Goal: Task Accomplishment & Management: Complete application form

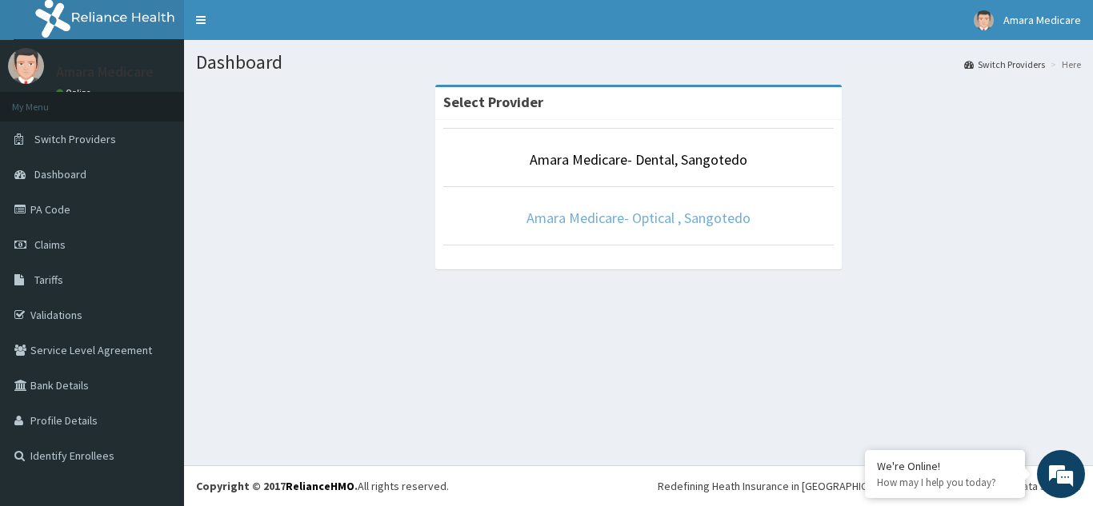
click at [618, 222] on link "Amara Medicare- Optical , Sangotedo" at bounding box center [638, 218] width 224 height 18
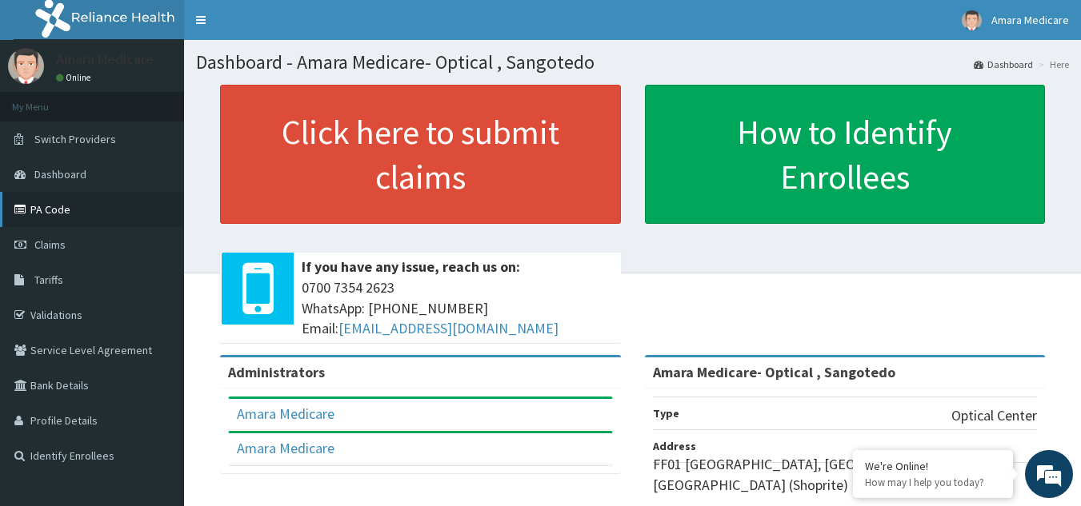
click at [43, 209] on link "PA Code" at bounding box center [92, 209] width 184 height 35
click at [45, 248] on span "Claims" at bounding box center [49, 245] width 31 height 14
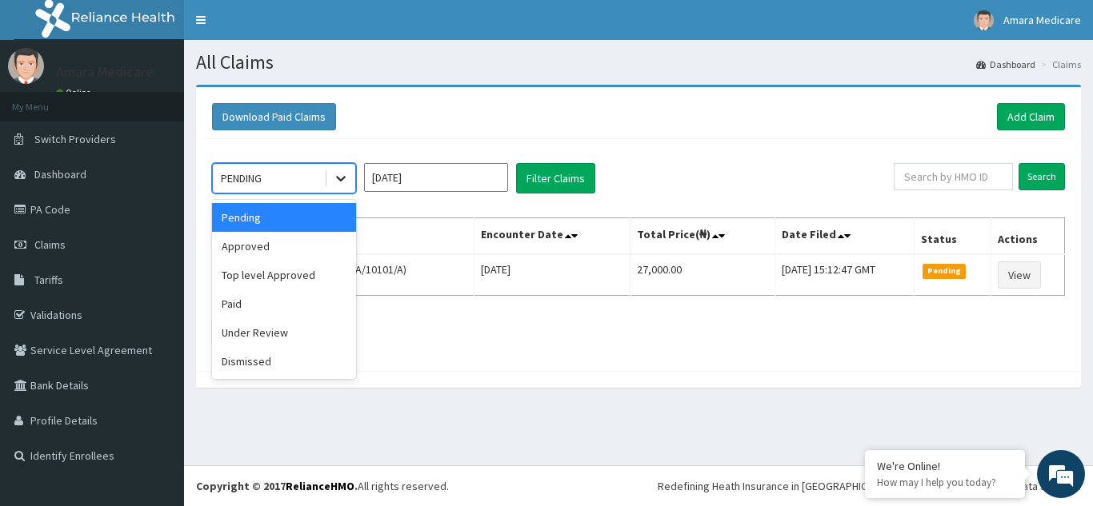
click at [346, 178] on icon at bounding box center [341, 178] width 16 height 16
click at [260, 248] on div "Approved" at bounding box center [284, 246] width 144 height 29
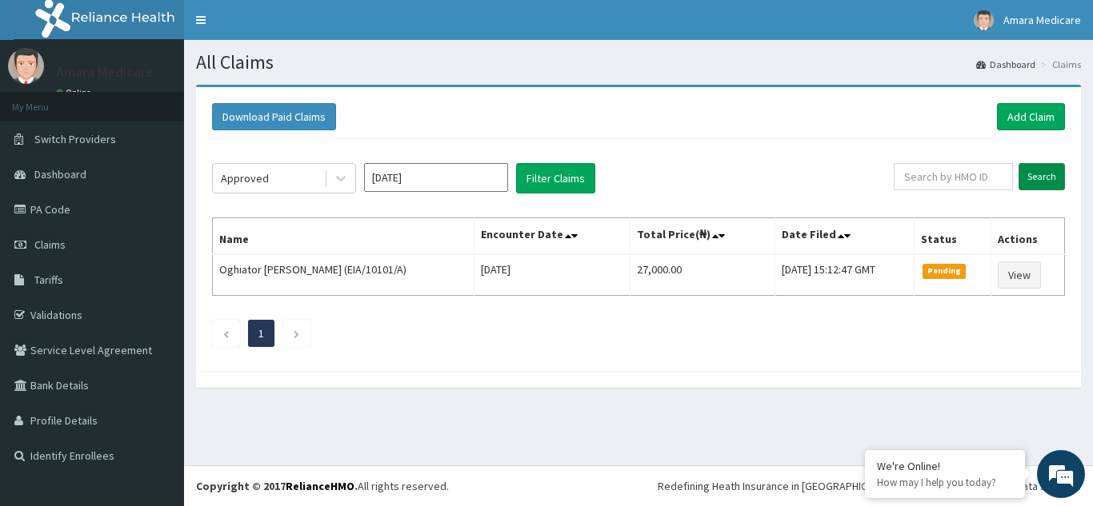
click at [1030, 166] on input "Search" at bounding box center [1041, 176] width 46 height 27
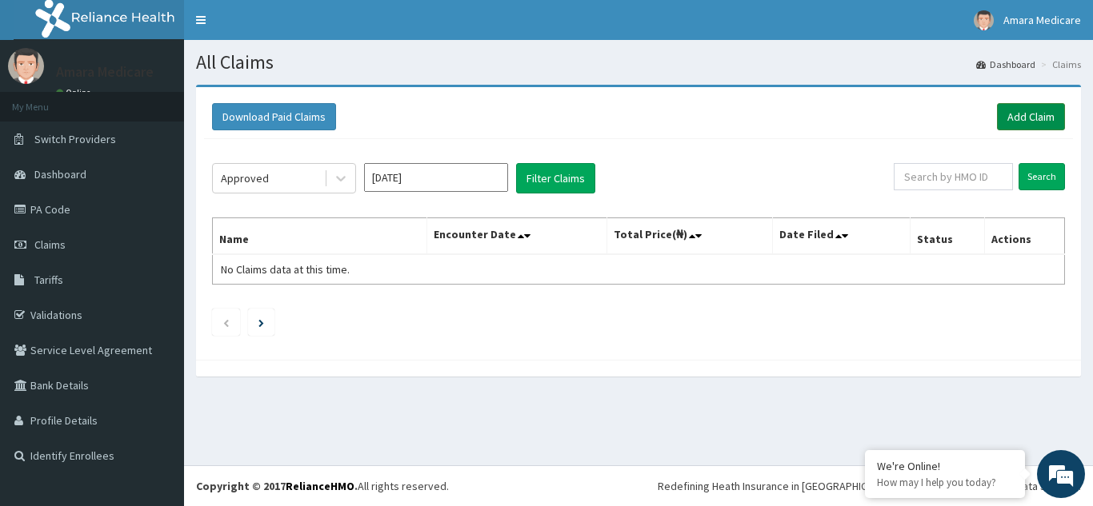
click at [1016, 118] on link "Add Claim" at bounding box center [1031, 116] width 68 height 27
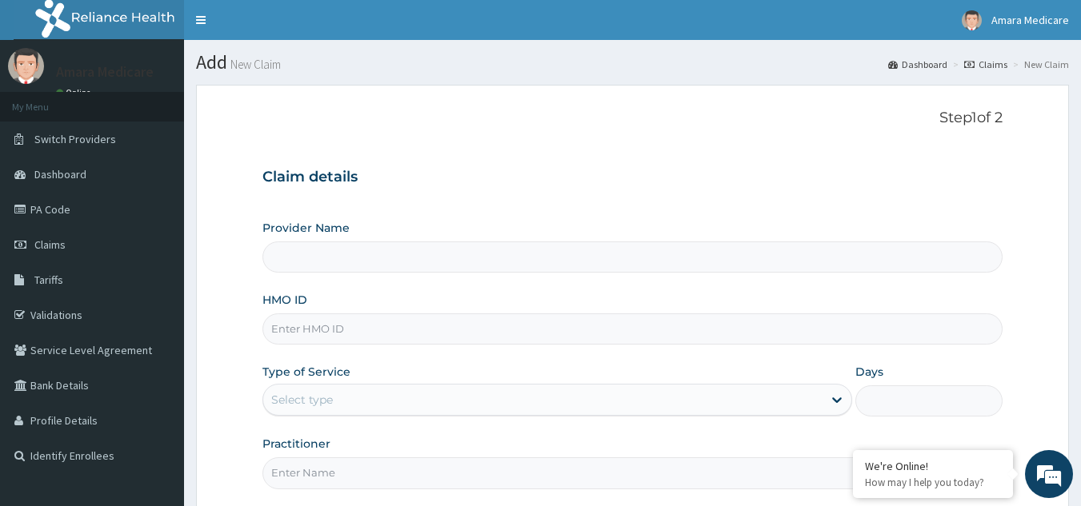
type input "Amara Medicare- Optical , Sangotedo"
click at [298, 328] on input "HMO ID" at bounding box center [632, 329] width 741 height 31
paste input "CTD/10003/A"
type input "CTD/10003/A"
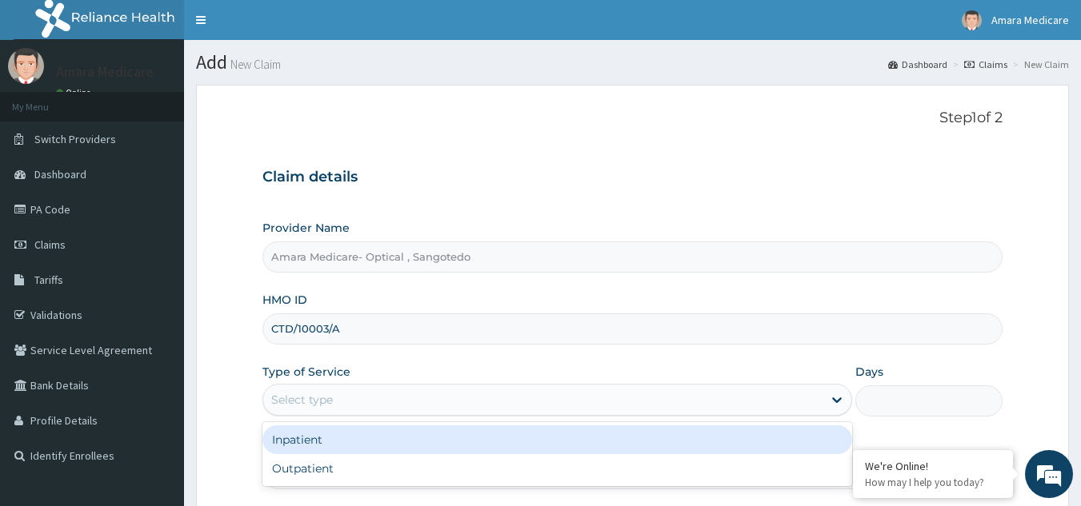
click at [345, 391] on div "Select type" at bounding box center [542, 400] width 559 height 26
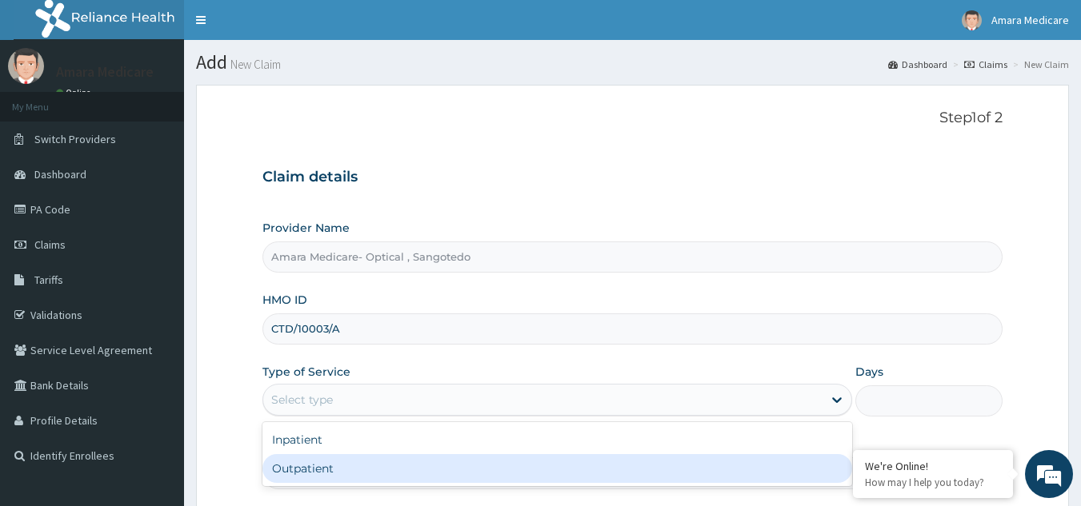
click at [293, 471] on div "Outpatient" at bounding box center [557, 468] width 590 height 29
type input "1"
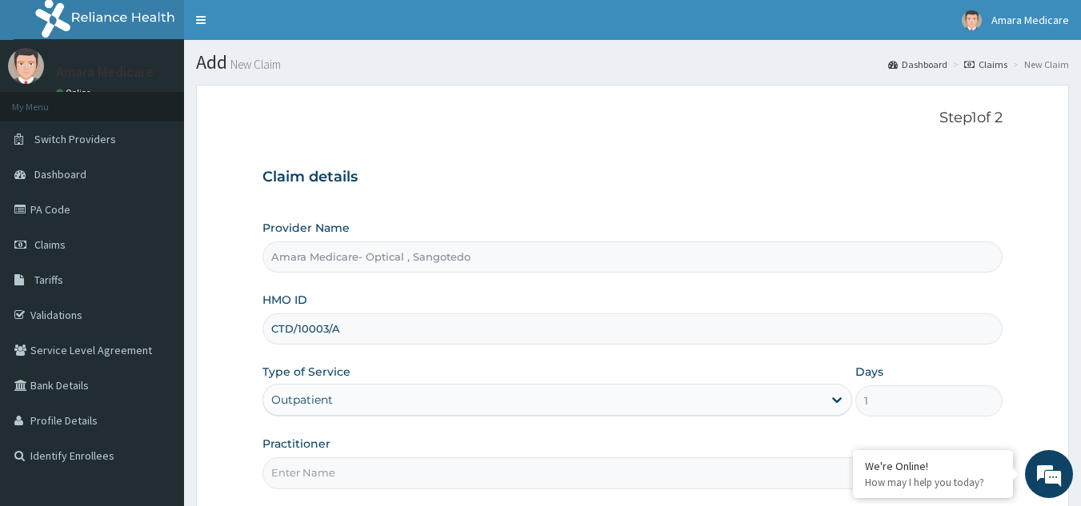
click at [297, 479] on input "Practitioner" at bounding box center [632, 473] width 741 height 31
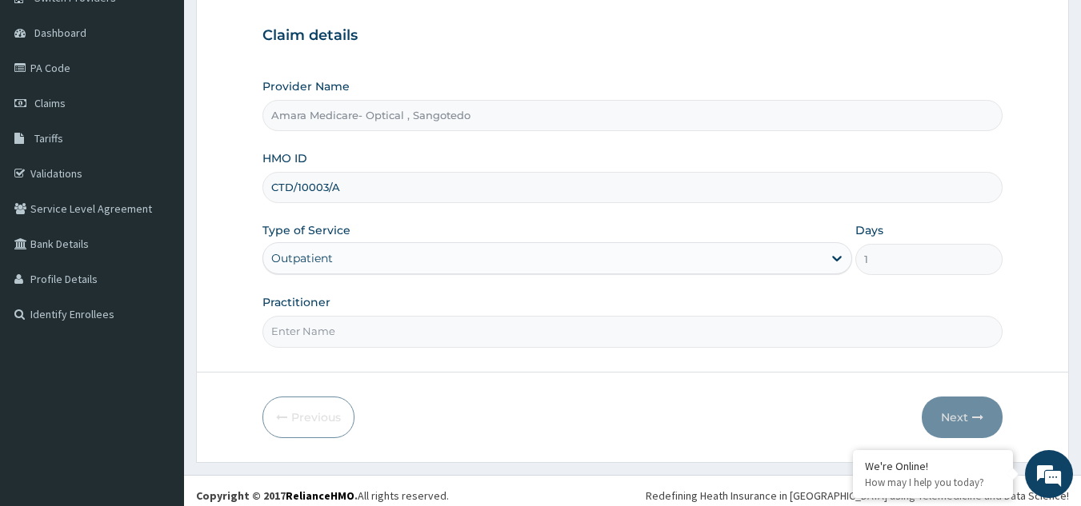
scroll to position [151, 0]
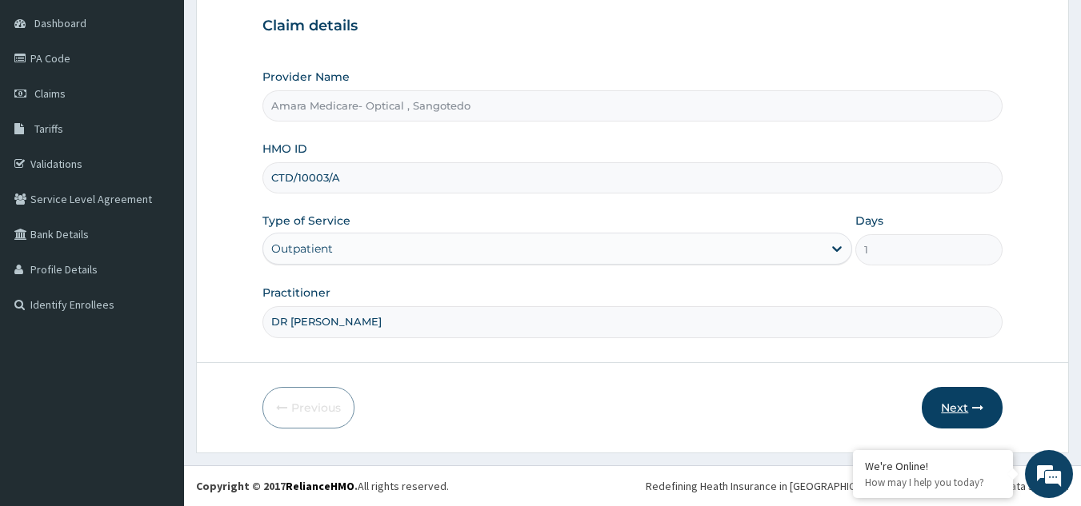
type input "DR ESTHER"
click at [958, 414] on button "Next" at bounding box center [962, 408] width 81 height 42
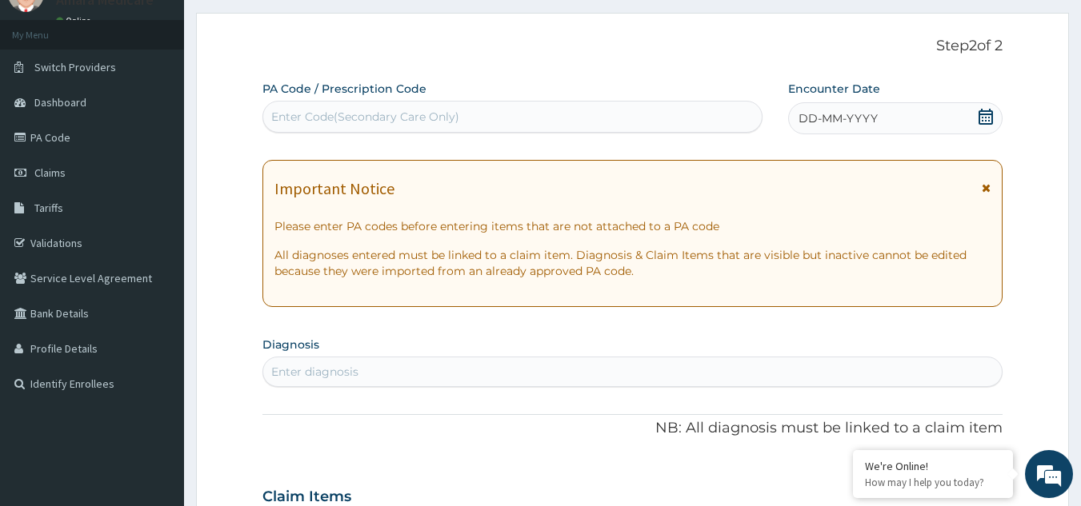
scroll to position [0, 0]
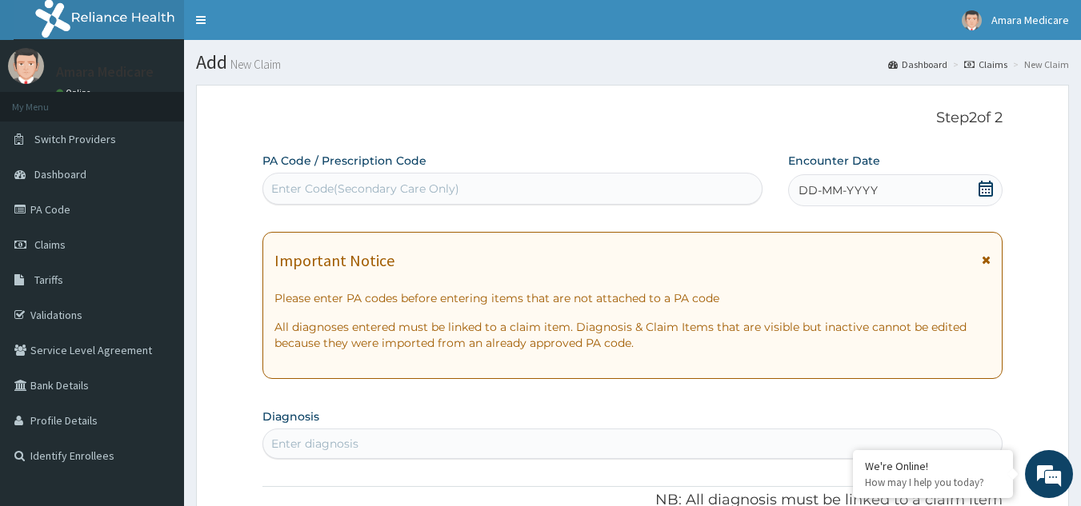
click at [539, 179] on div "Enter Code(Secondary Care Only)" at bounding box center [512, 189] width 499 height 26
paste input "PA/E9B228"
type input "PA/E9B228"
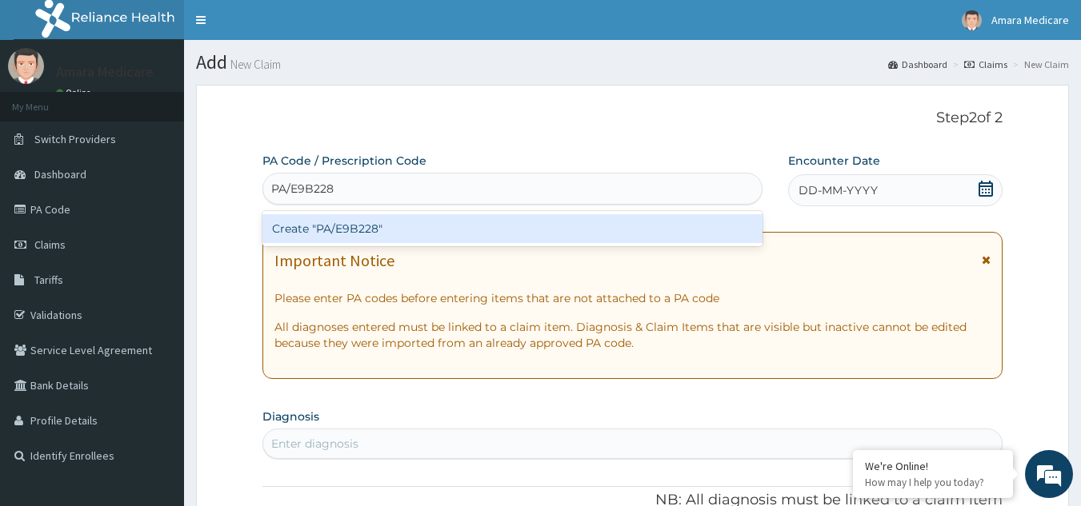
click at [323, 233] on div "Create "PA/E9B228"" at bounding box center [512, 228] width 501 height 29
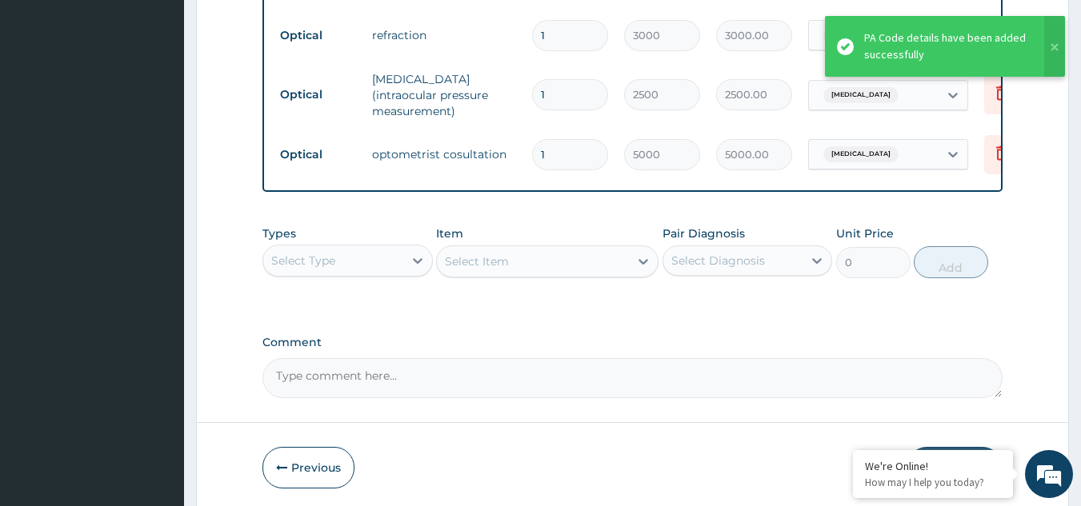
scroll to position [859, 0]
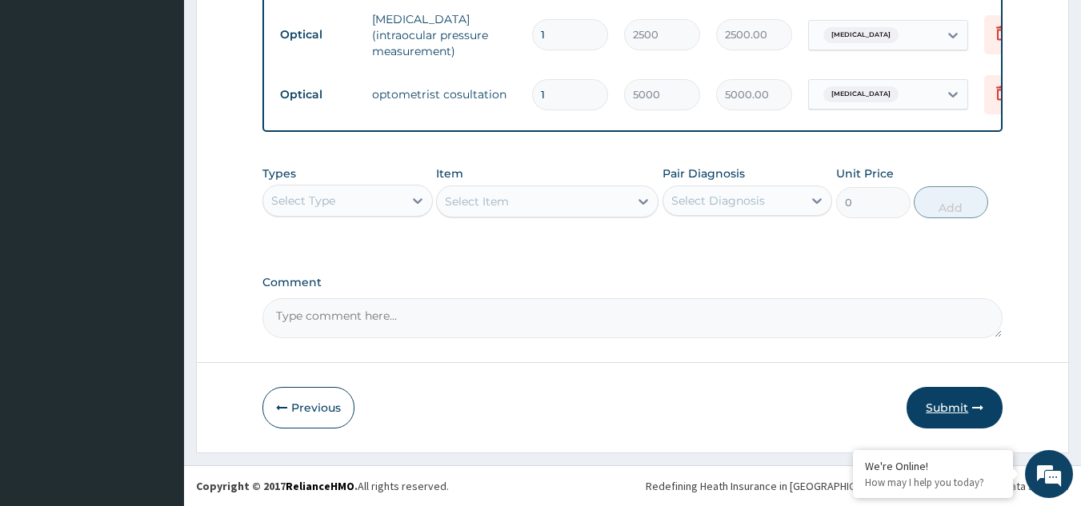
click at [925, 404] on button "Submit" at bounding box center [954, 408] width 96 height 42
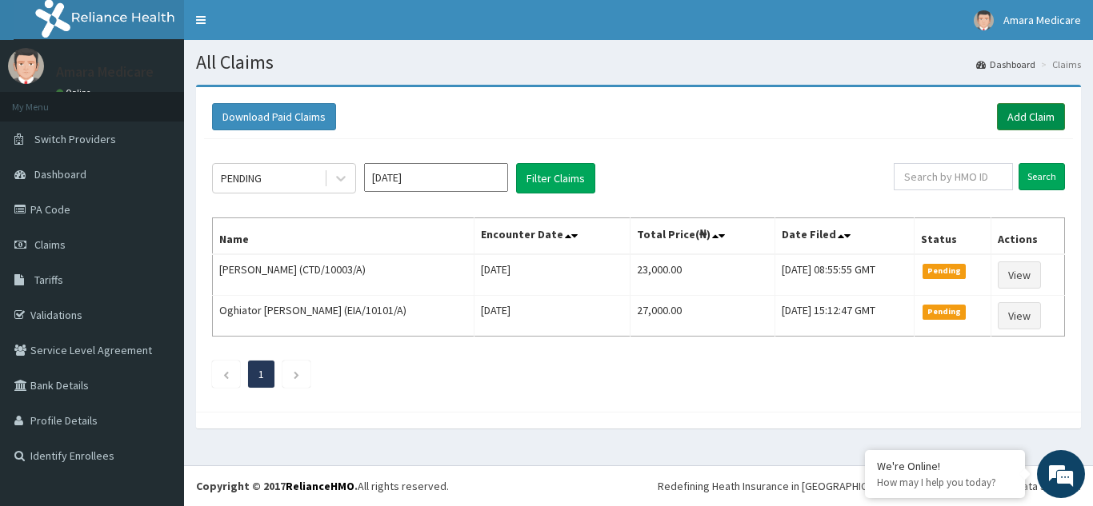
click at [1018, 116] on link "Add Claim" at bounding box center [1031, 116] width 68 height 27
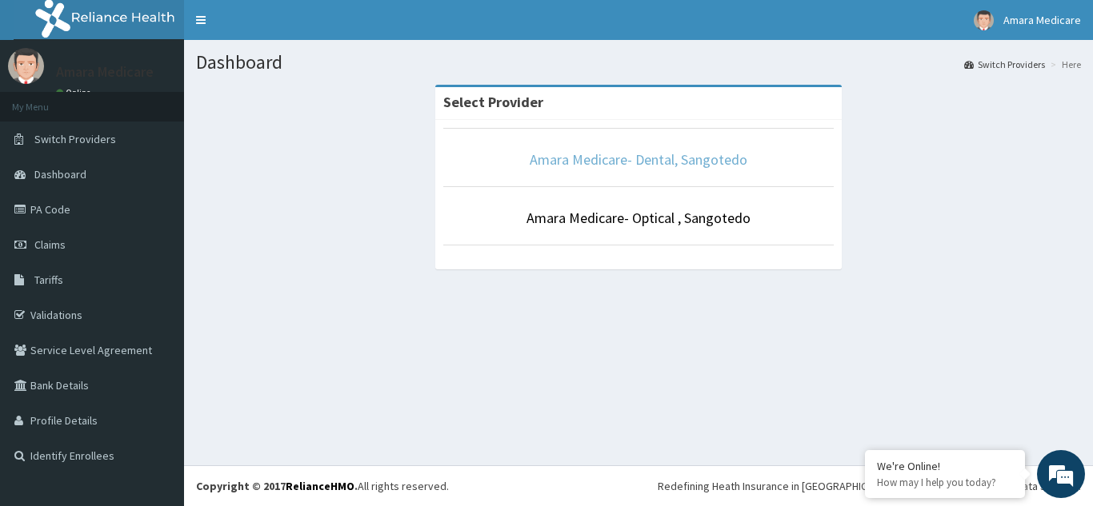
click at [624, 164] on link "Amara Medicare- Dental, Sangotedo" at bounding box center [639, 159] width 218 height 18
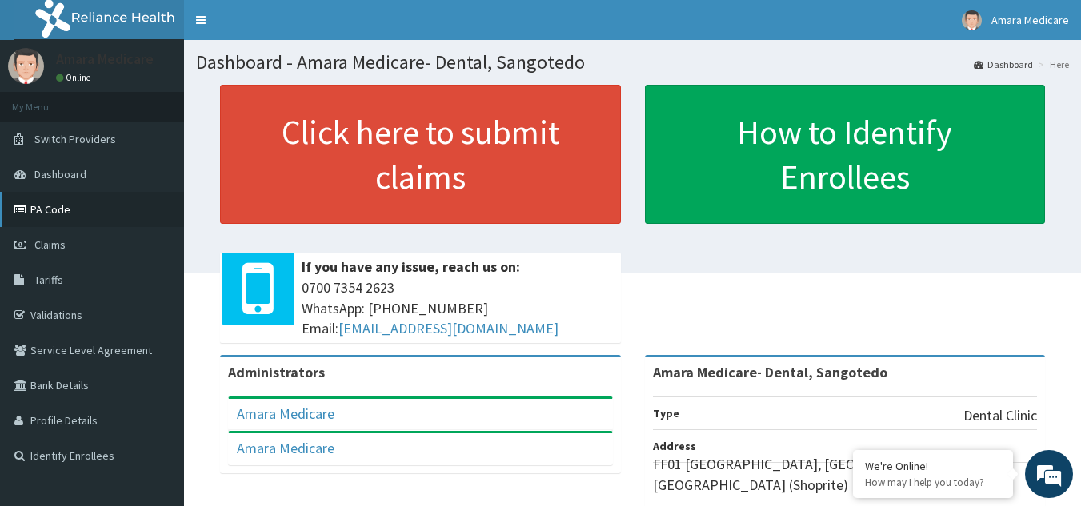
click at [57, 213] on link "PA Code" at bounding box center [92, 209] width 184 height 35
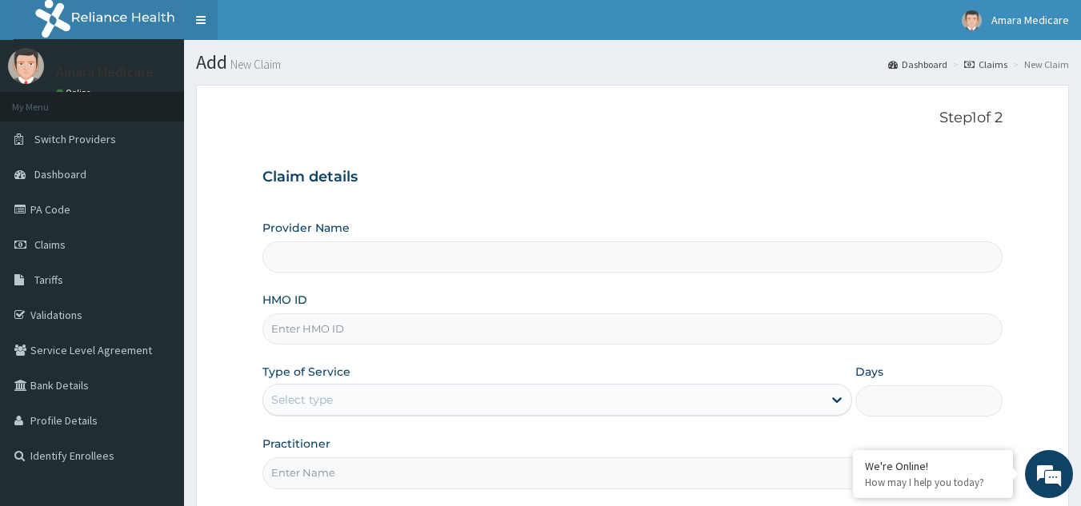
type input "Amara Medicare- Dental, Sangotedo"
click at [302, 330] on input "HMO ID" at bounding box center [632, 329] width 741 height 31
paste input "OHT/10101/A"
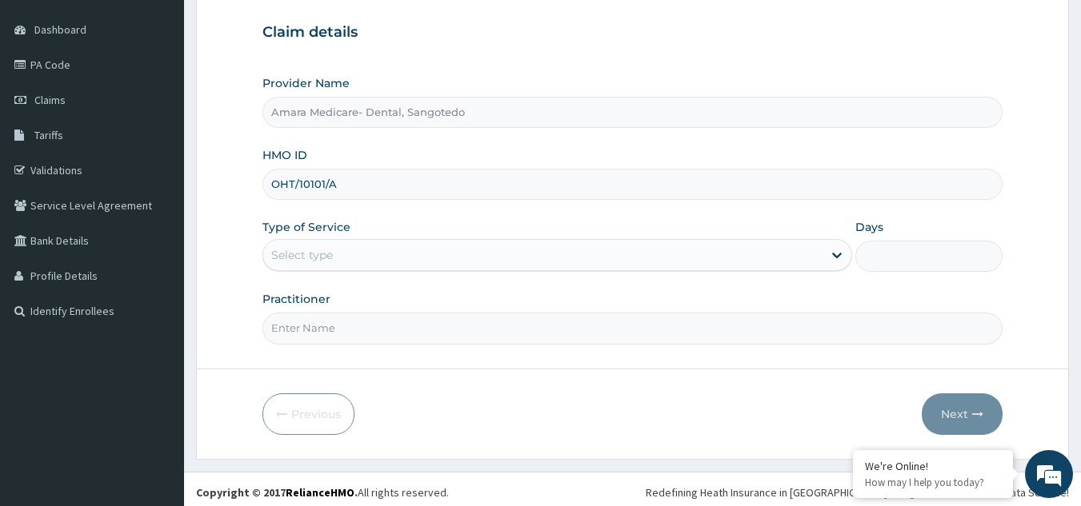
scroll to position [151, 0]
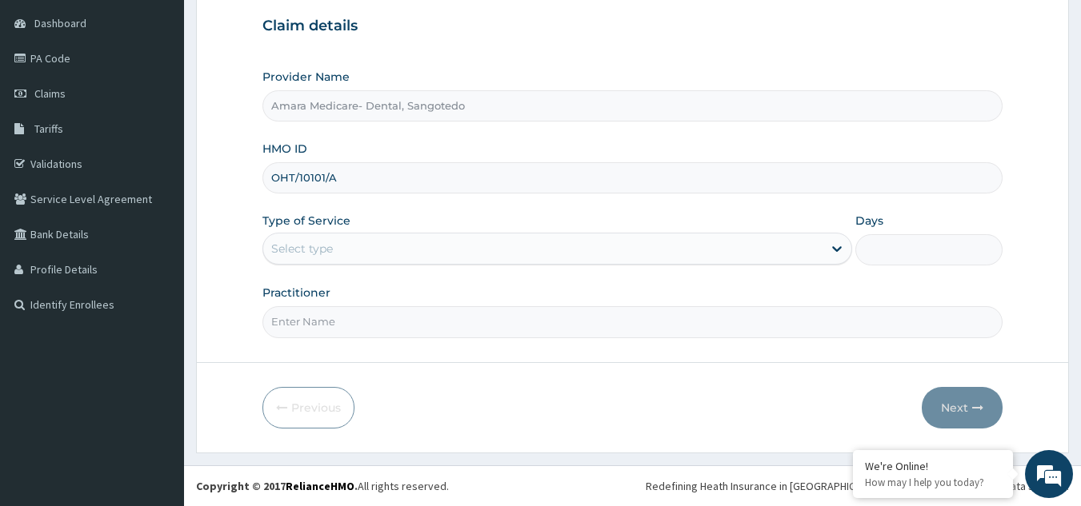
type input "OHT/10101/A"
click at [286, 250] on div "Select type" at bounding box center [302, 249] width 62 height 16
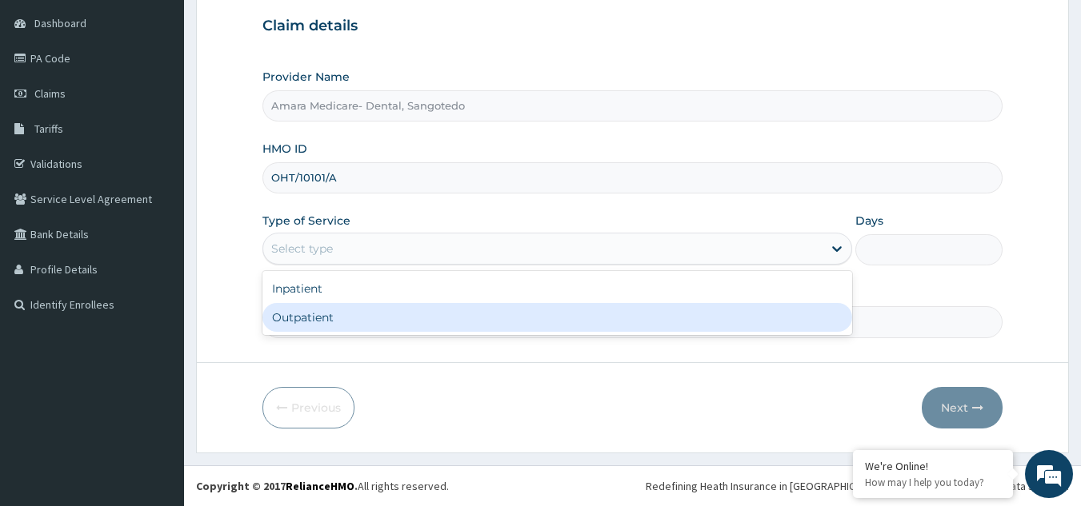
click at [288, 319] on div "Outpatient" at bounding box center [557, 317] width 590 height 29
type input "1"
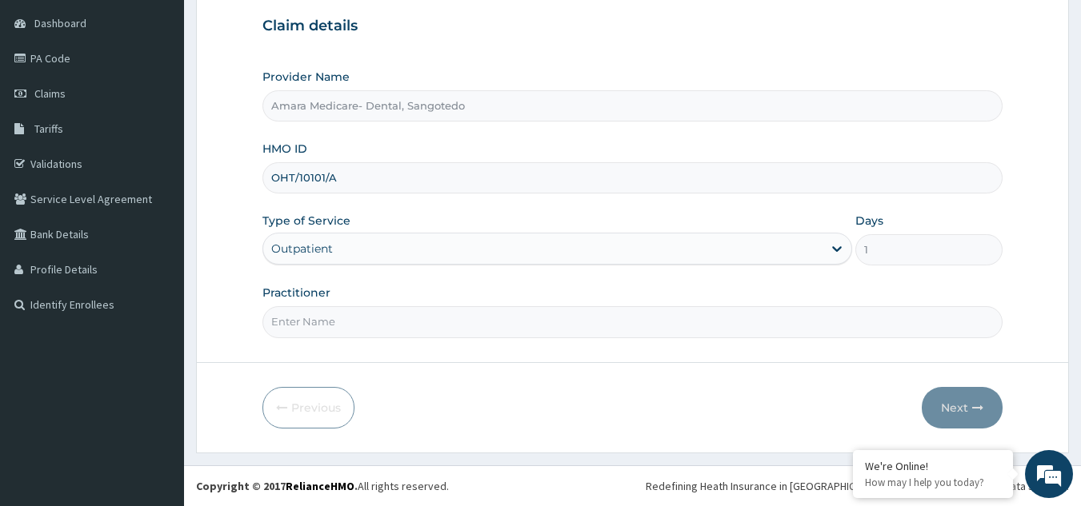
click at [306, 324] on input "Practitioner" at bounding box center [632, 321] width 741 height 31
type input "dr offiong"
click at [974, 409] on icon "button" at bounding box center [977, 407] width 11 height 11
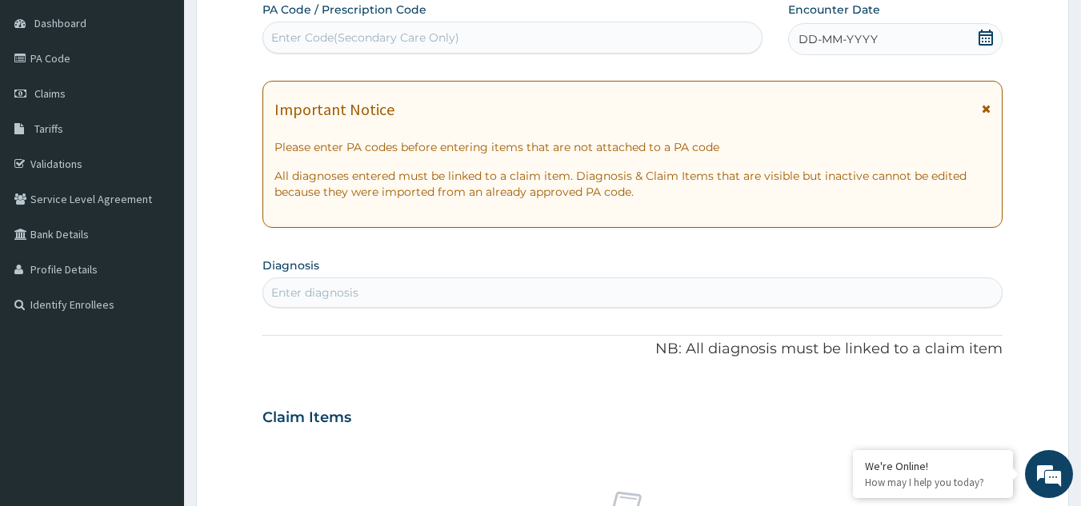
click at [341, 40] on div "Enter Code(Secondary Care Only)" at bounding box center [365, 38] width 188 height 16
paste input "PA/AAC08E"
type input "PA/AAC08E"
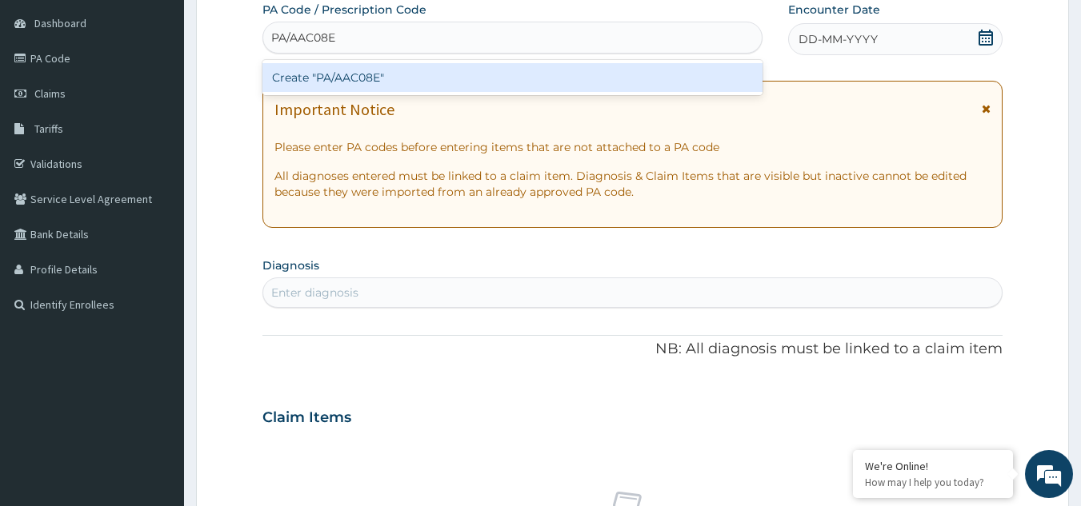
click at [340, 86] on div "Create "PA/AAC08E"" at bounding box center [512, 77] width 501 height 29
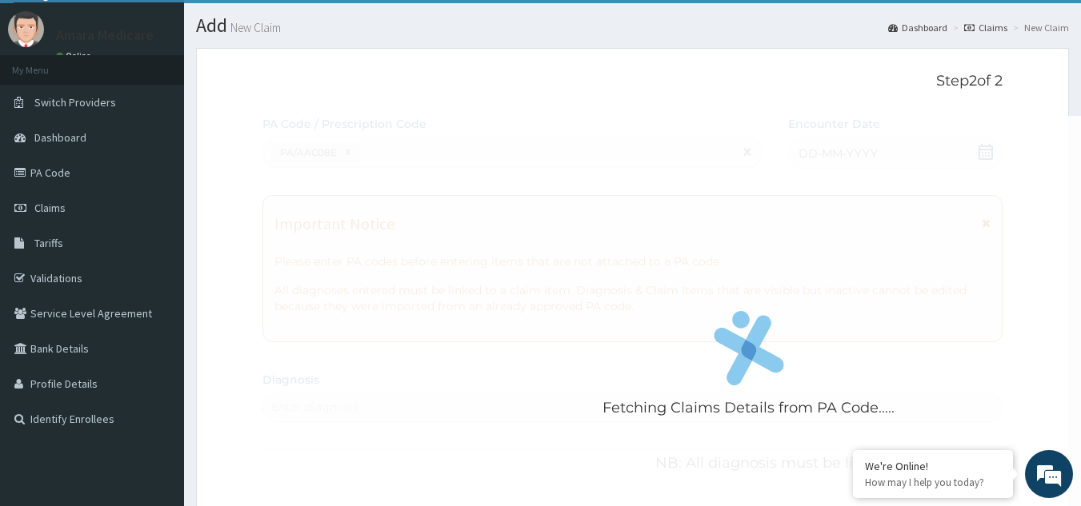
scroll to position [0, 0]
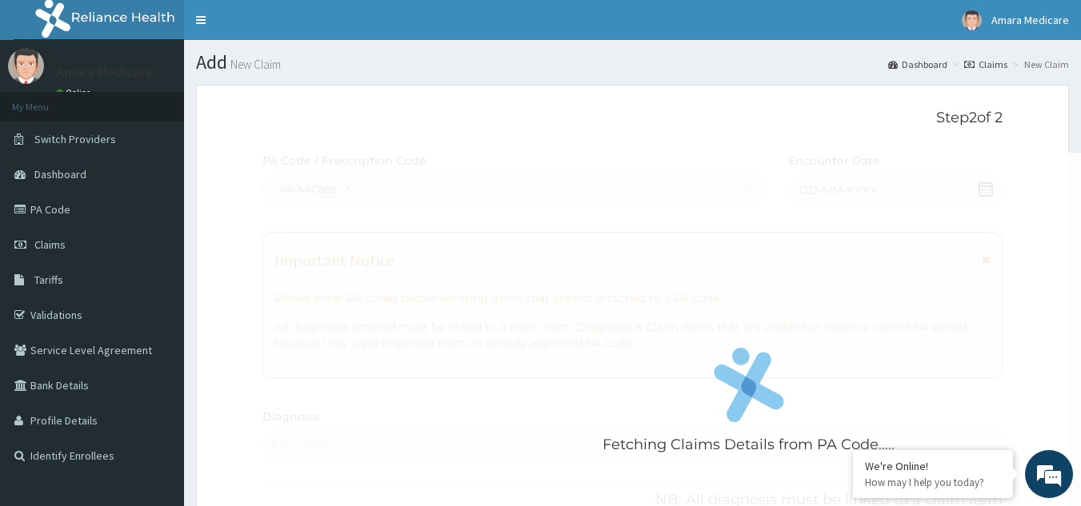
click at [277, 110] on p "Step 2 of 2" at bounding box center [632, 119] width 741 height 18
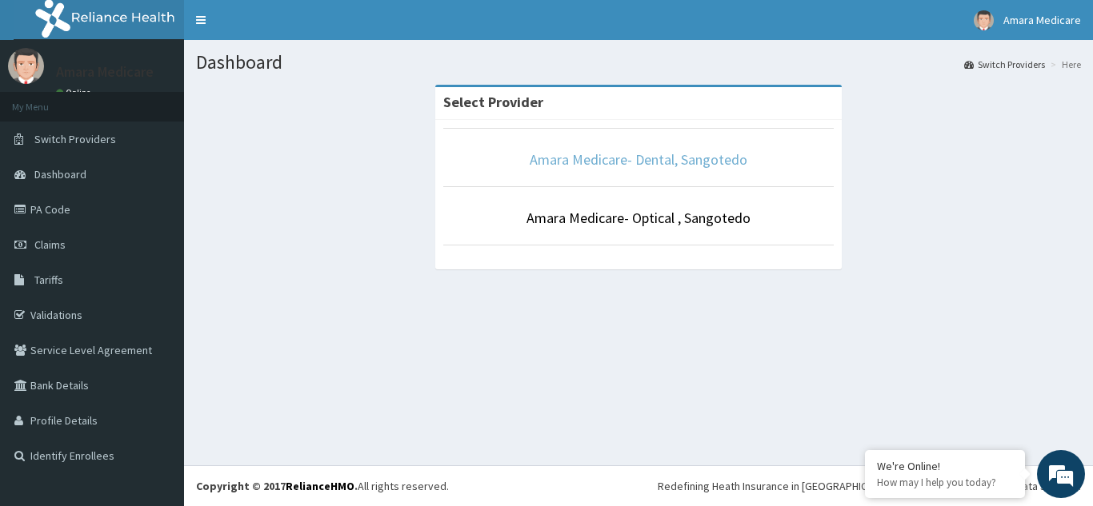
click at [605, 162] on link "Amara Medicare- Dental, Sangotedo" at bounding box center [639, 159] width 218 height 18
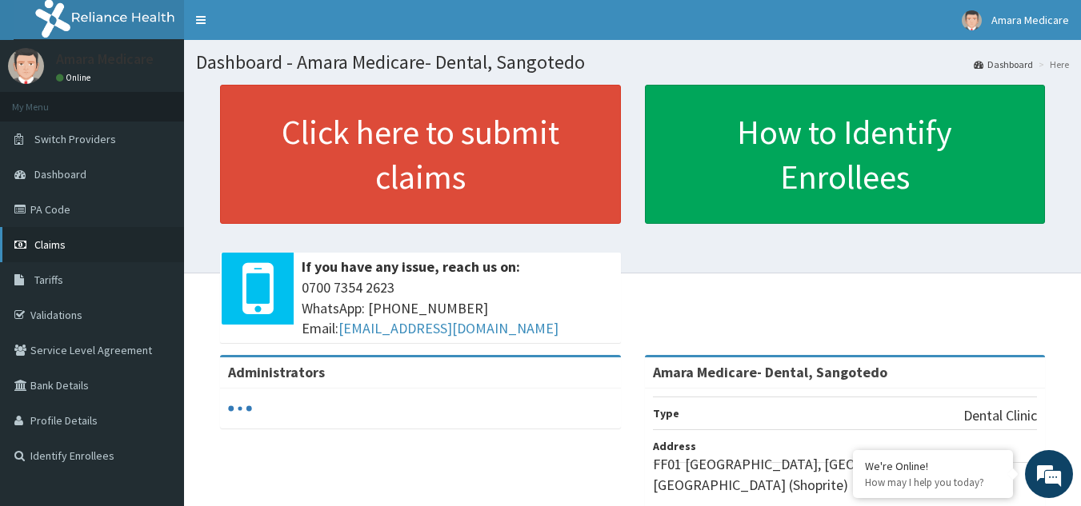
click at [55, 242] on span "Claims" at bounding box center [49, 245] width 31 height 14
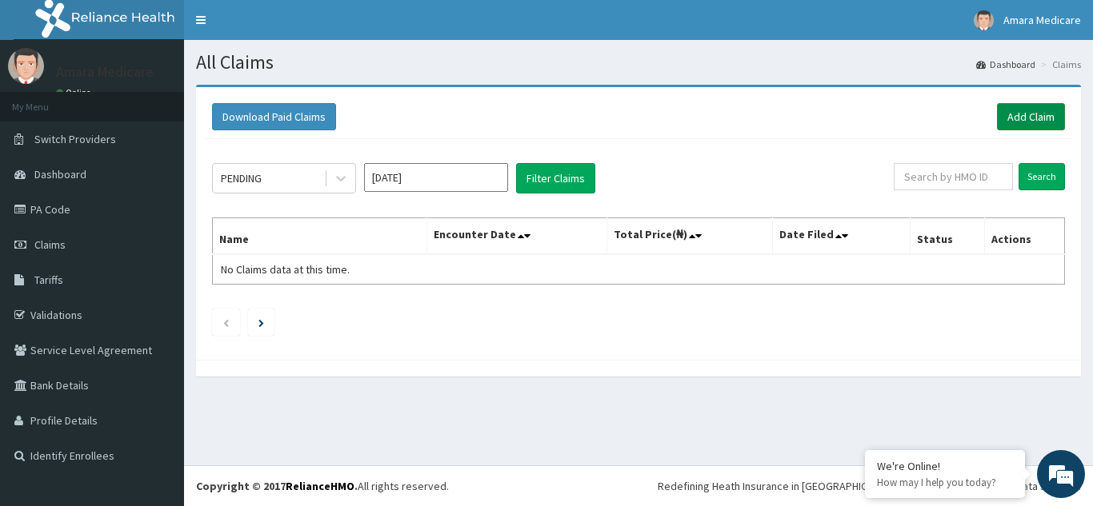
click at [1026, 118] on link "Add Claim" at bounding box center [1031, 116] width 68 height 27
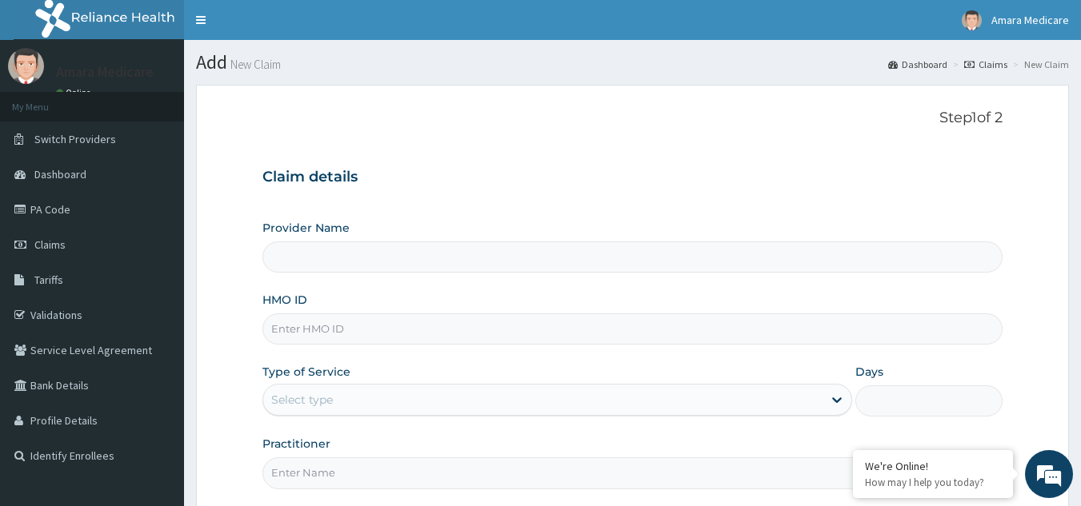
type input "Amara Medicare- Dental, Sangotedo"
drag, startPoint x: 333, startPoint y: 329, endPoint x: 315, endPoint y: 309, distance: 26.6
click at [332, 329] on input "HMO ID" at bounding box center [632, 329] width 741 height 31
paste input "OHT/10101/A"
type input "OHT/10101/A"
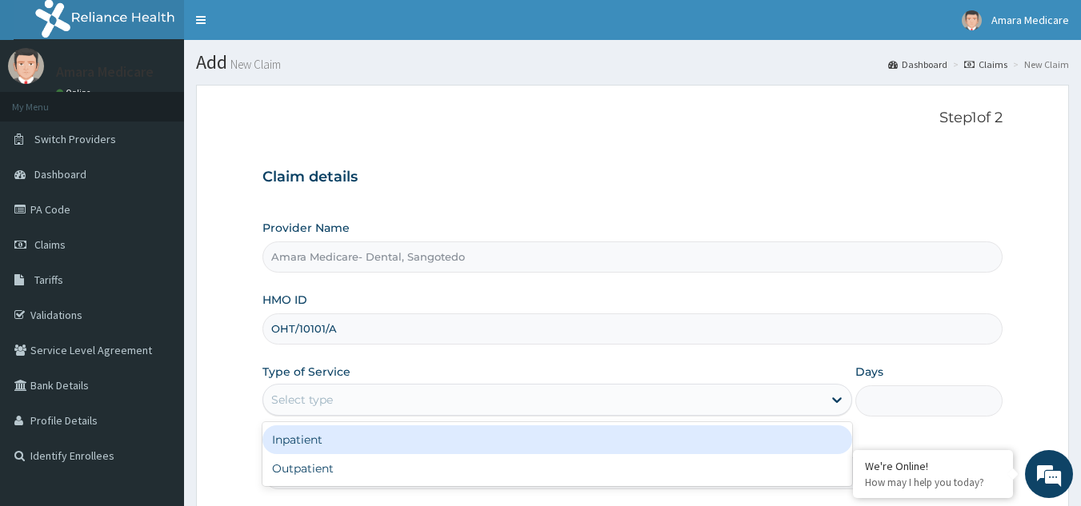
click at [327, 410] on div "Select type" at bounding box center [542, 400] width 559 height 26
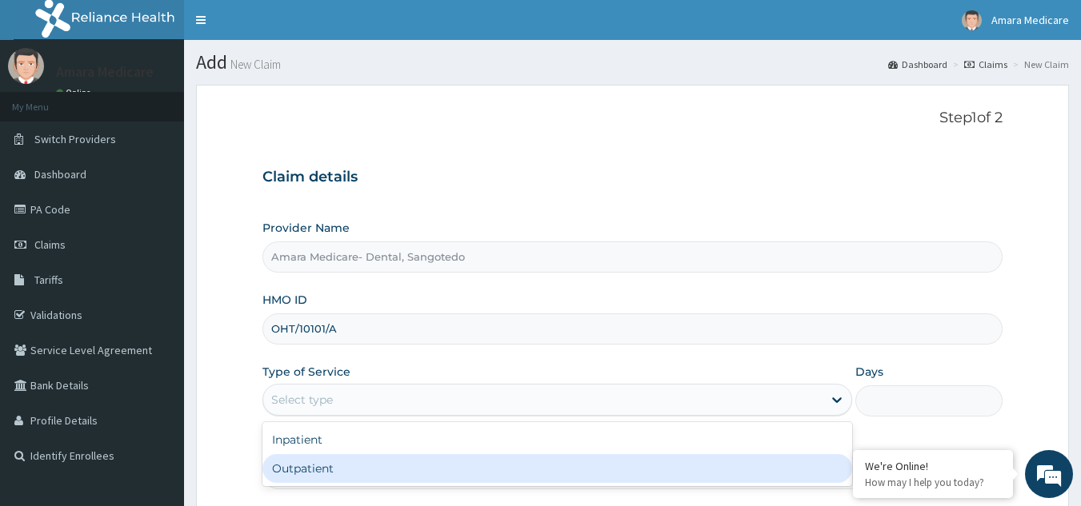
click at [291, 466] on div "Outpatient" at bounding box center [557, 468] width 590 height 29
type input "1"
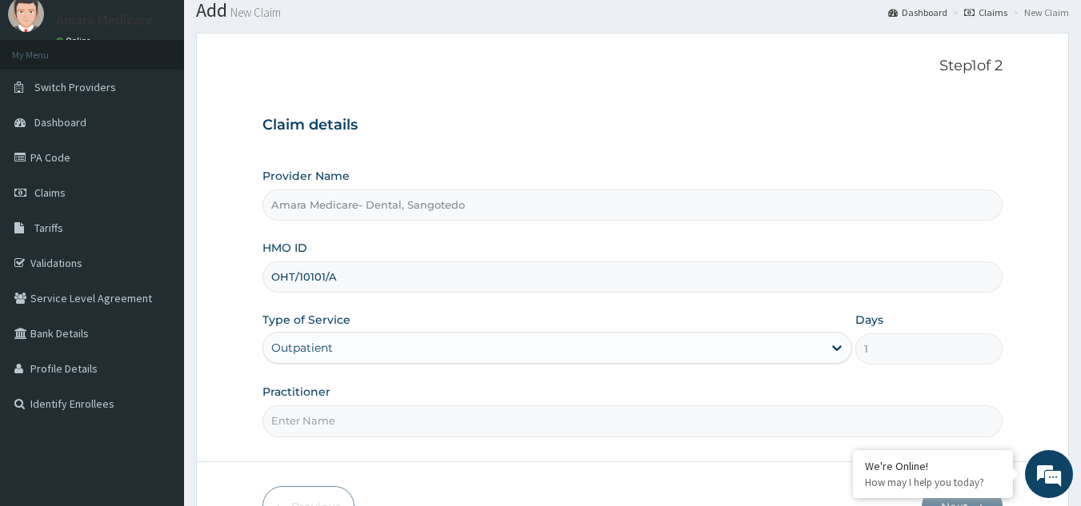
scroll to position [80, 0]
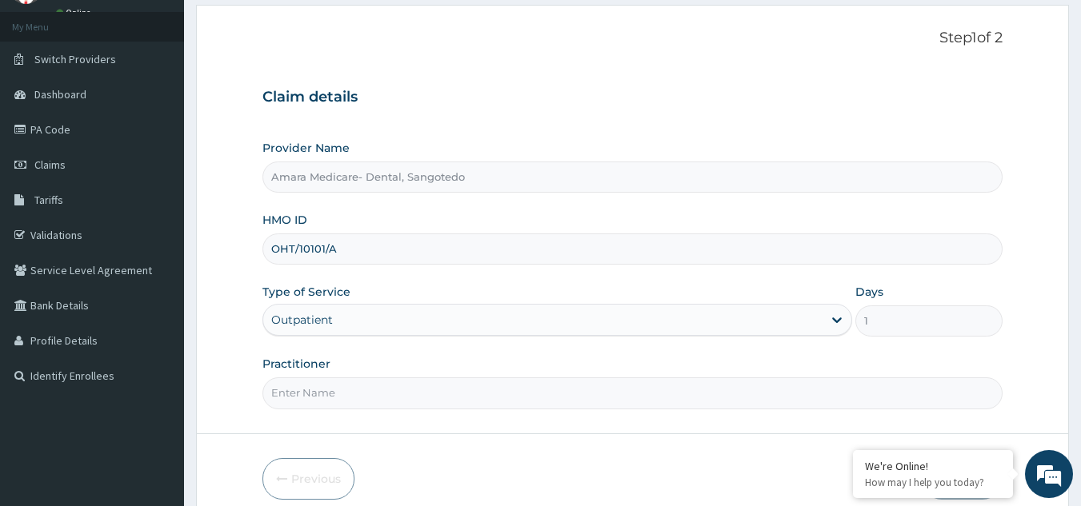
click at [303, 388] on input "Practitioner" at bounding box center [632, 393] width 741 height 31
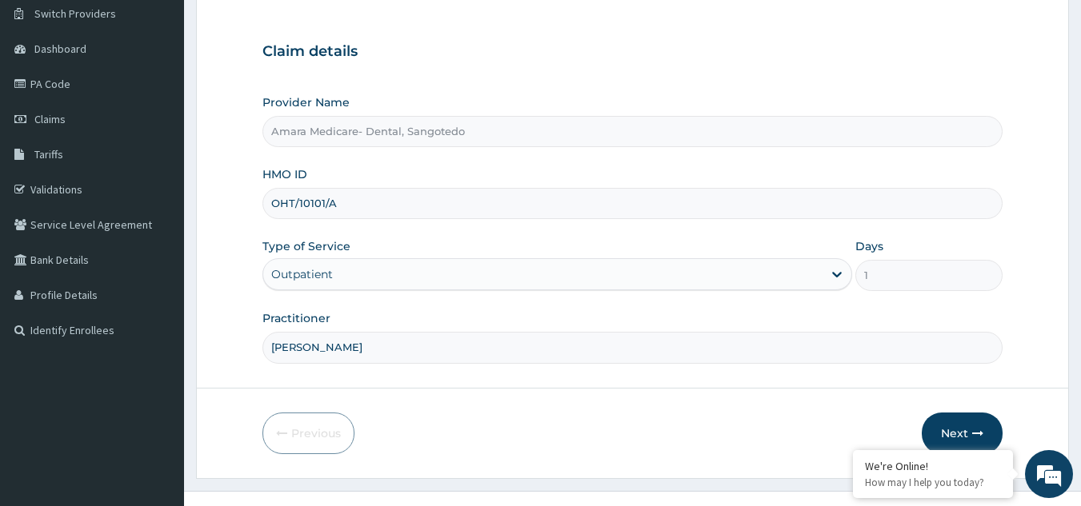
scroll to position [151, 0]
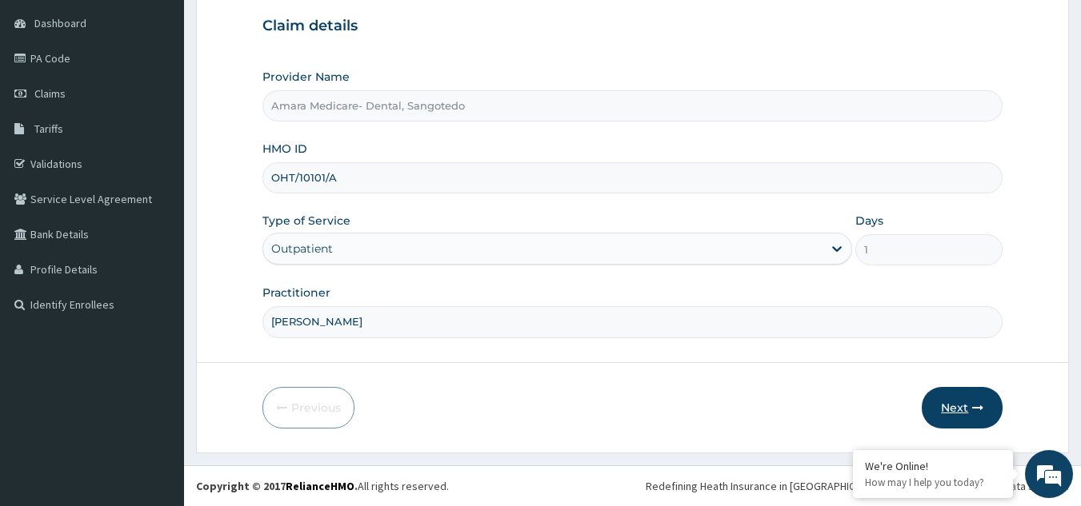
type input "DR OFFIONG"
click at [952, 401] on button "Next" at bounding box center [962, 408] width 81 height 42
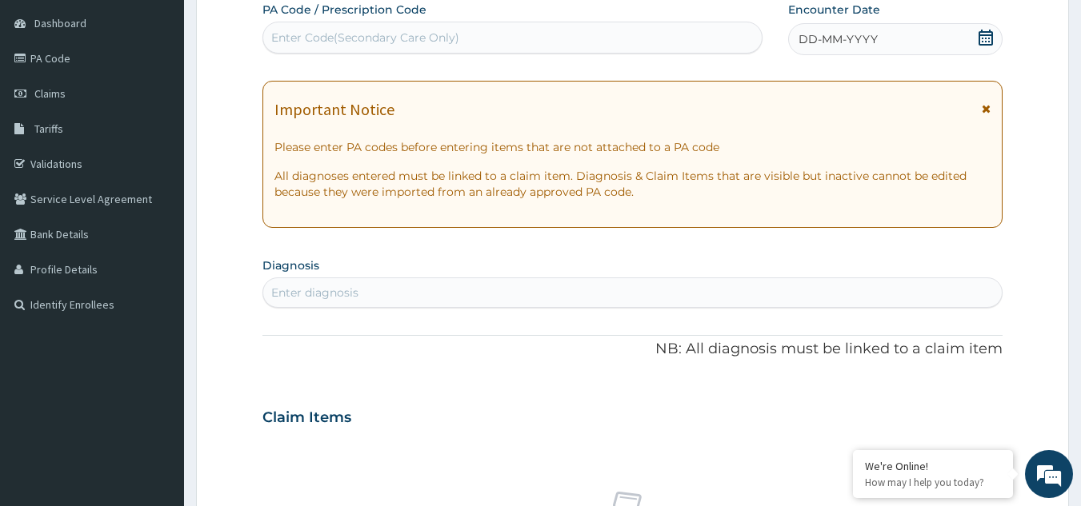
click at [298, 34] on div "Enter Code(Secondary Care Only)" at bounding box center [365, 38] width 188 height 16
paste input "PA/AAC08E"
type input "PA/AAC08E"
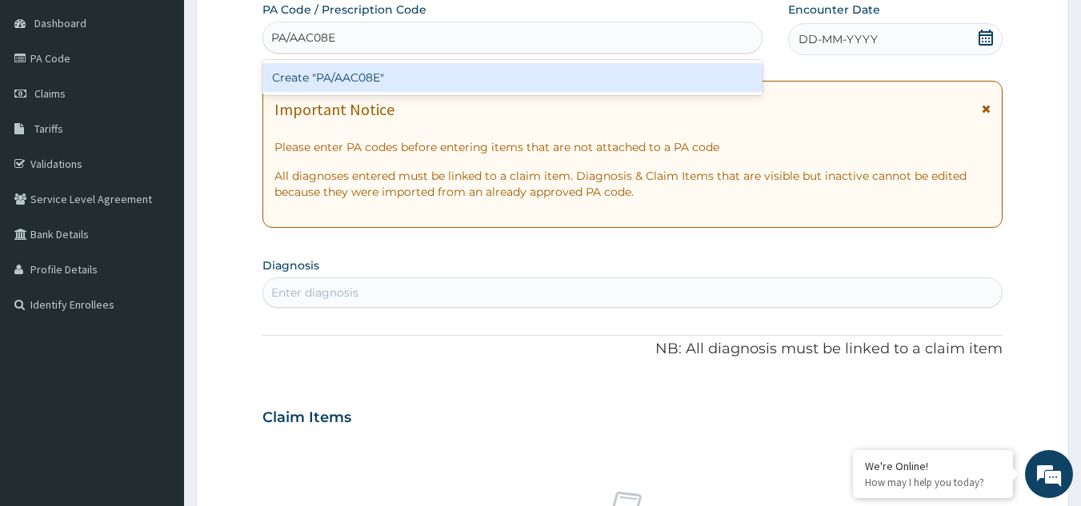
click at [328, 71] on div "Create "PA/AAC08E"" at bounding box center [512, 77] width 501 height 29
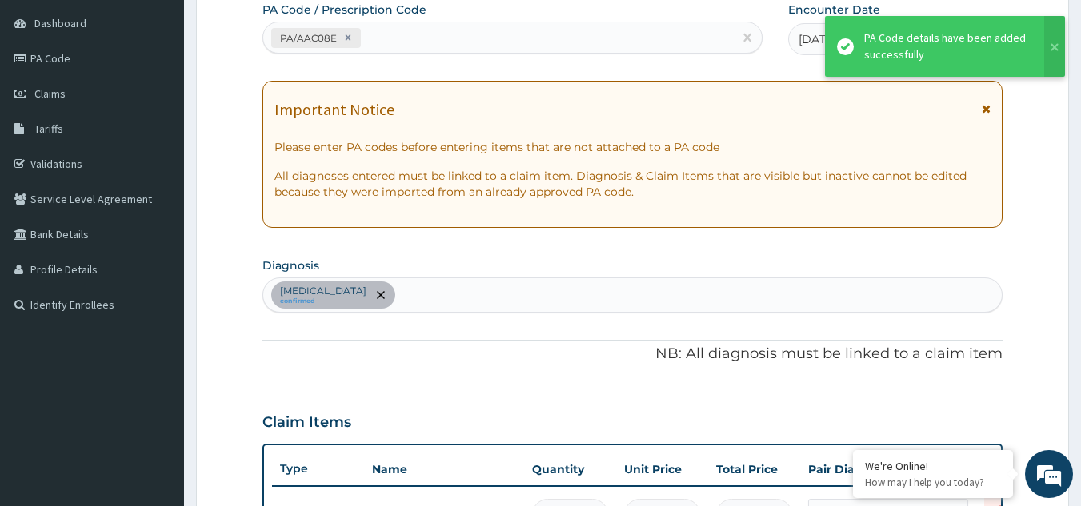
scroll to position [523, 0]
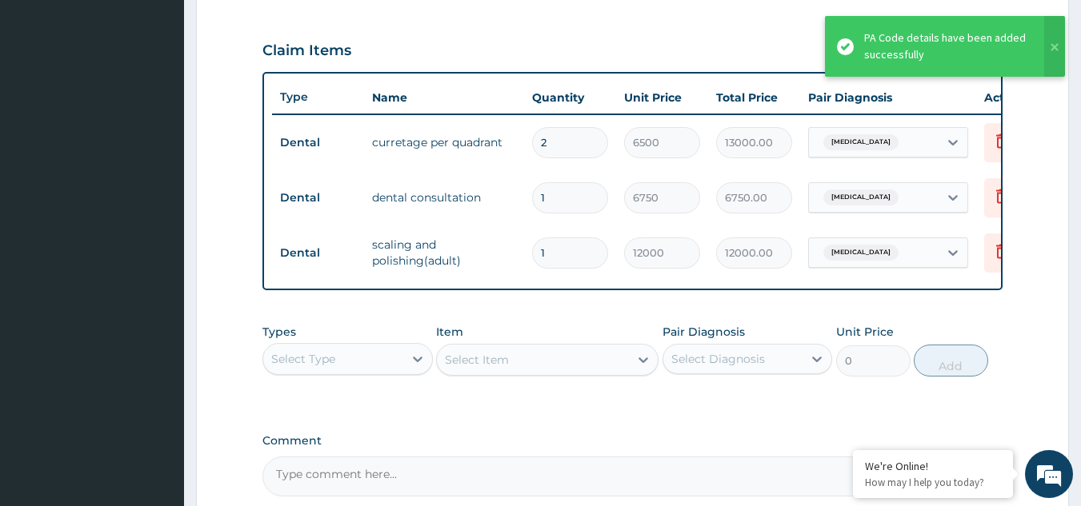
click at [572, 139] on input "2" at bounding box center [570, 142] width 76 height 31
type input "0.00"
type input "1"
type input "6500.00"
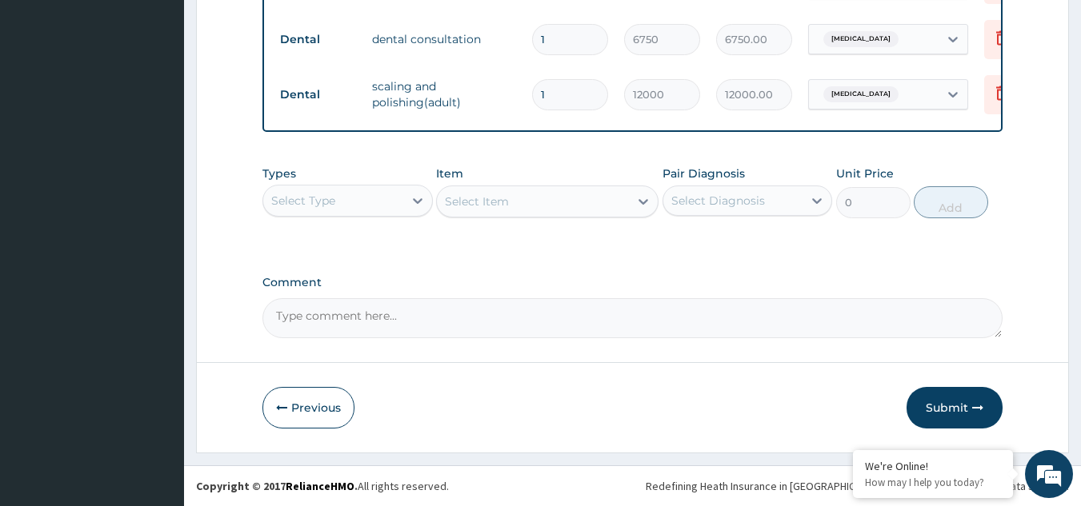
scroll to position [694, 0]
type input "1"
click at [936, 403] on button "Submit" at bounding box center [954, 408] width 96 height 42
